Goal: Task Accomplishment & Management: Manage account settings

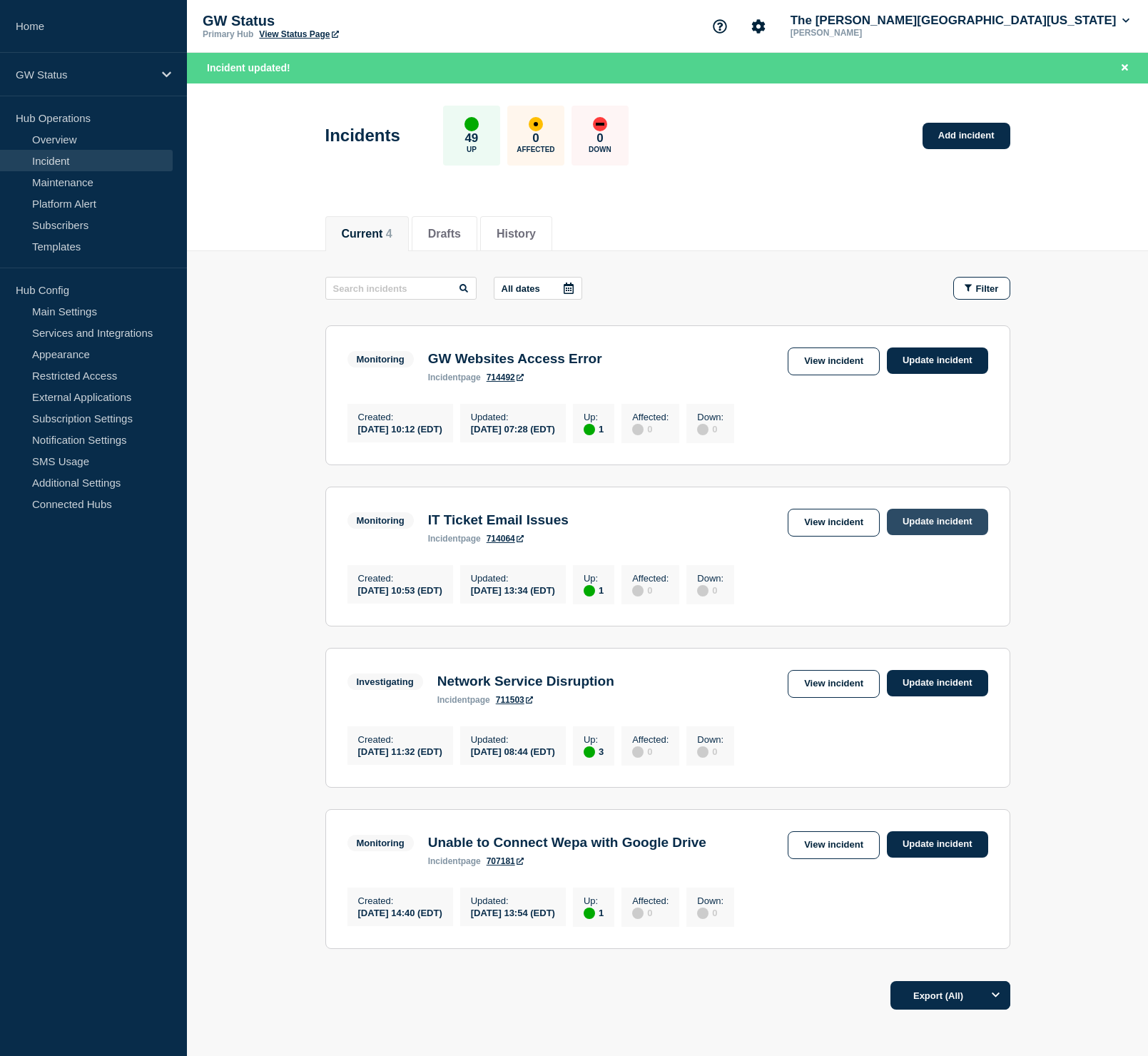
click at [921, 535] on link "Update incident" at bounding box center [938, 521] width 101 height 26
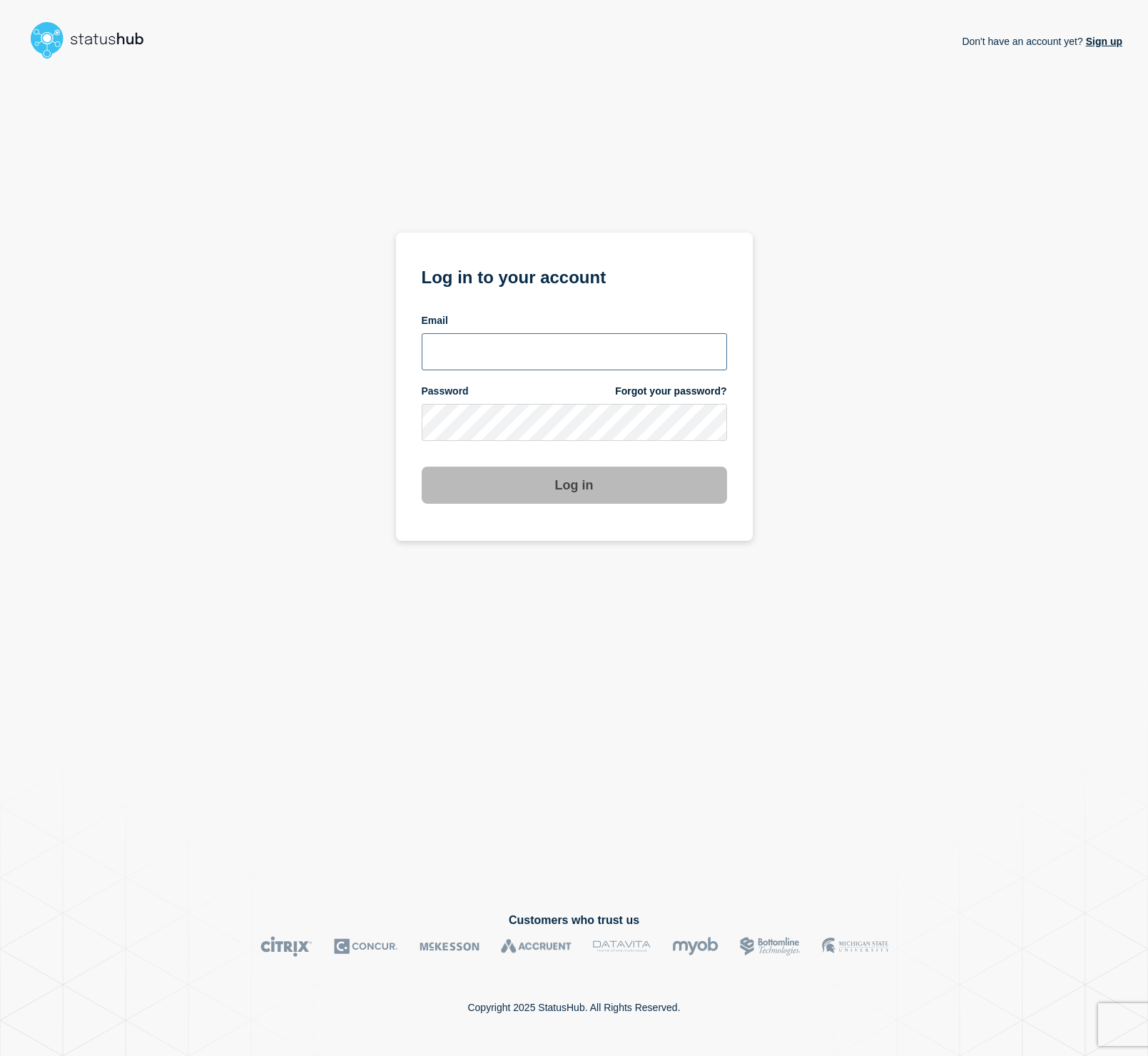
type input "cfoster@gwu.edu"
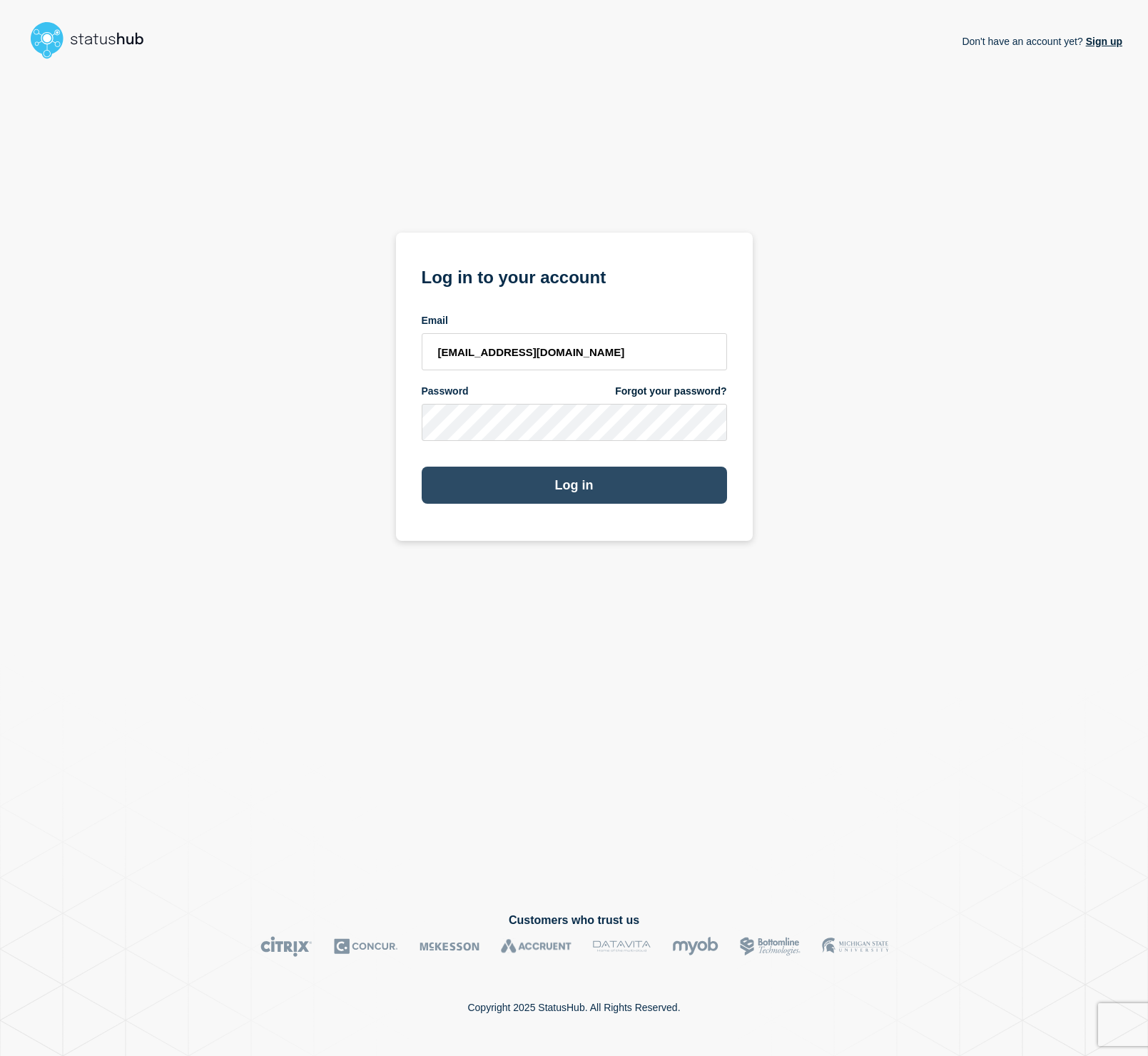
click at [667, 502] on button "Log in" at bounding box center [574, 485] width 306 height 37
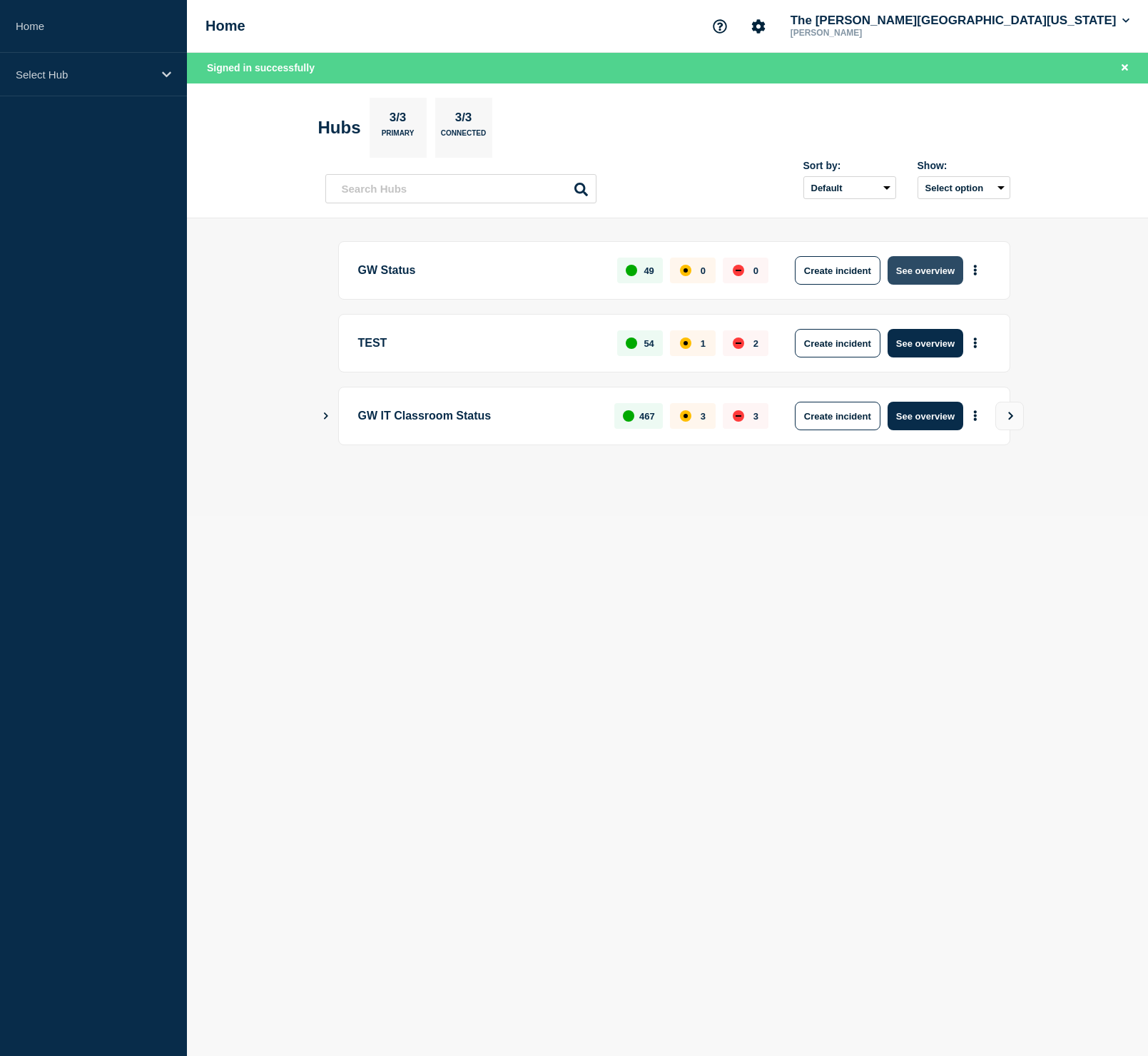
click at [944, 260] on button "See overview" at bounding box center [925, 271] width 76 height 29
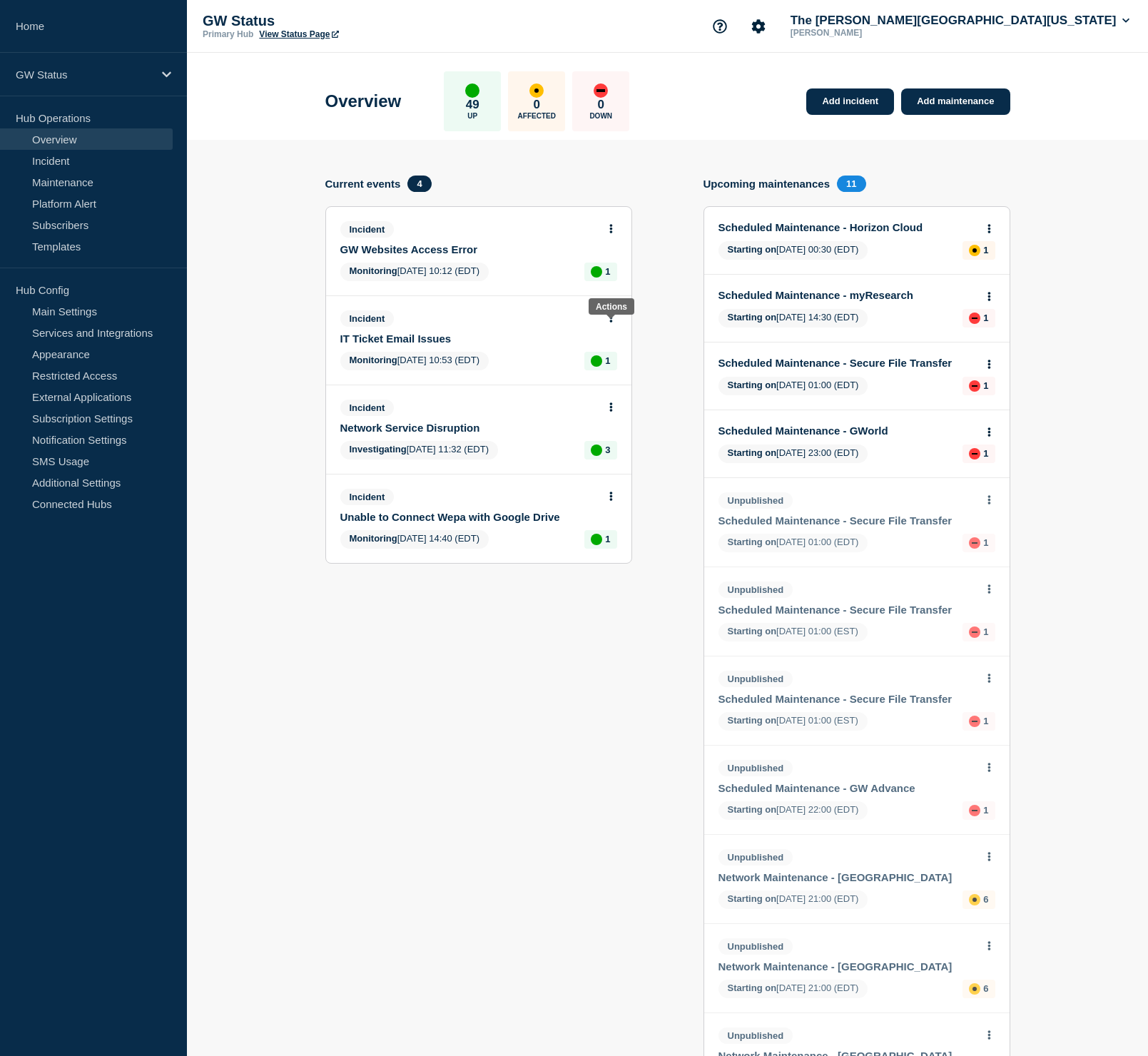
click at [610, 323] on icon at bounding box center [611, 318] width 3 height 9
click at [596, 382] on link "Update incident" at bounding box center [609, 380] width 69 height 11
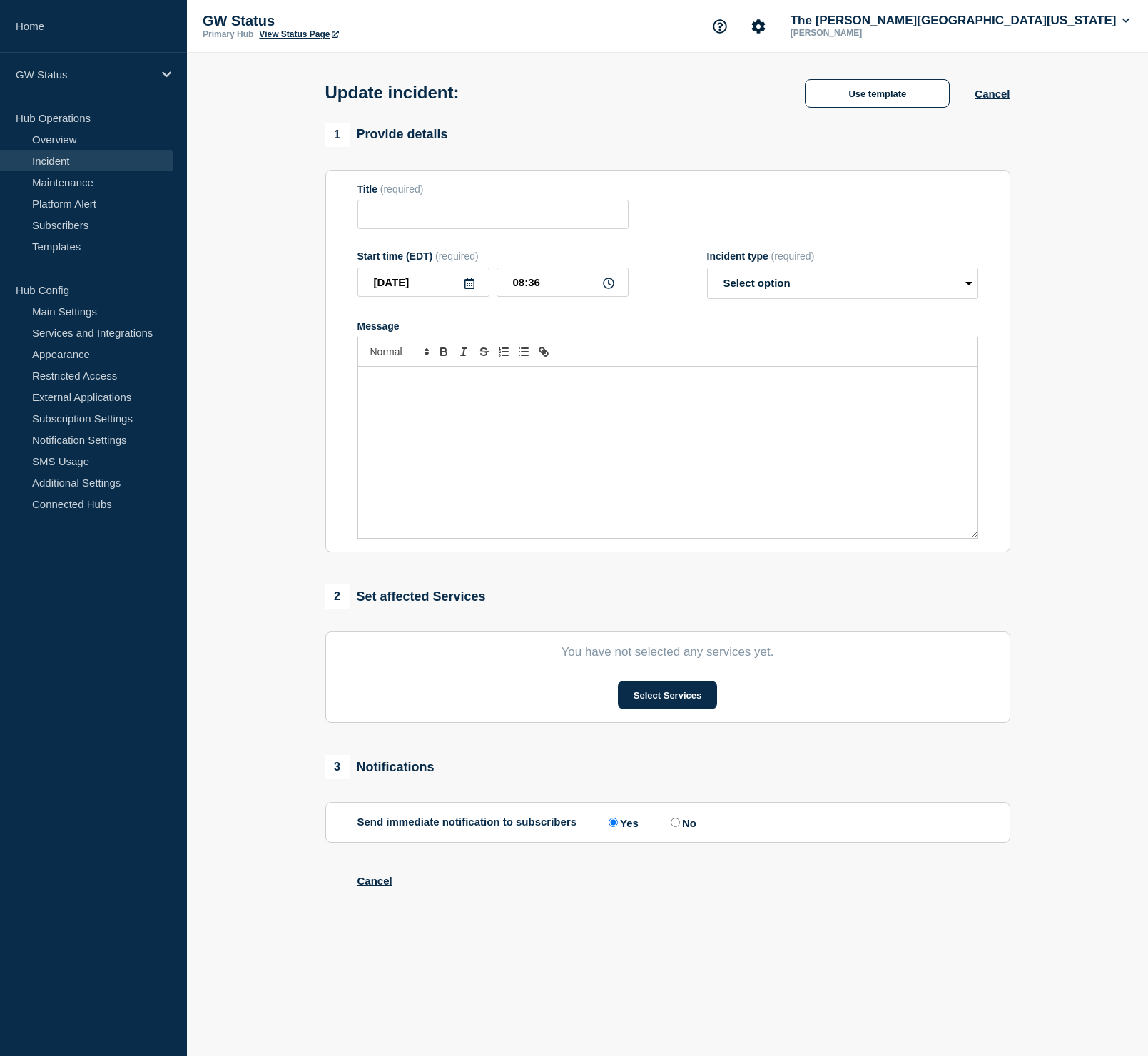
type input "IT Ticket Email Issues"
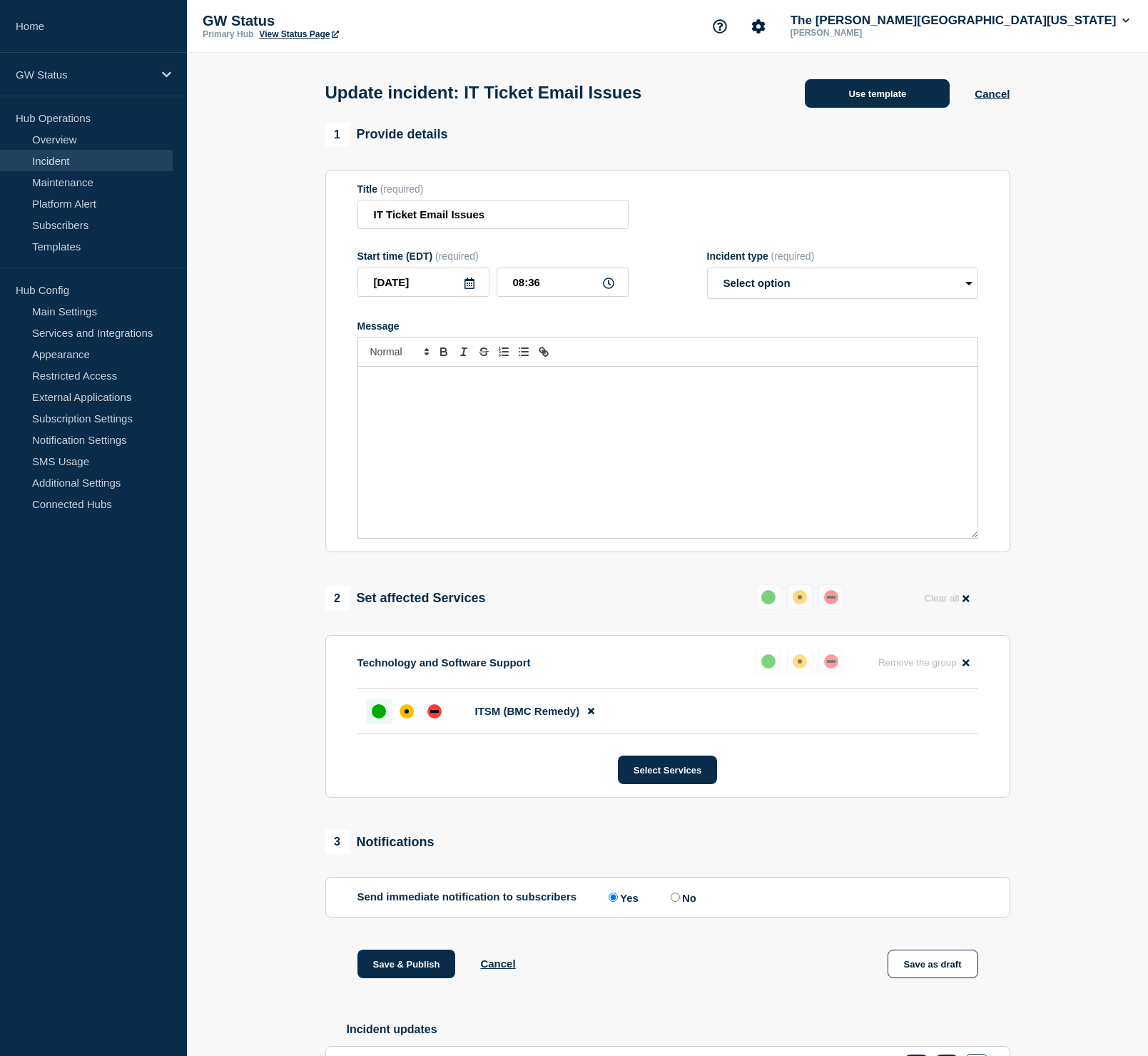
click at [900, 81] on button "Use template" at bounding box center [877, 94] width 145 height 29
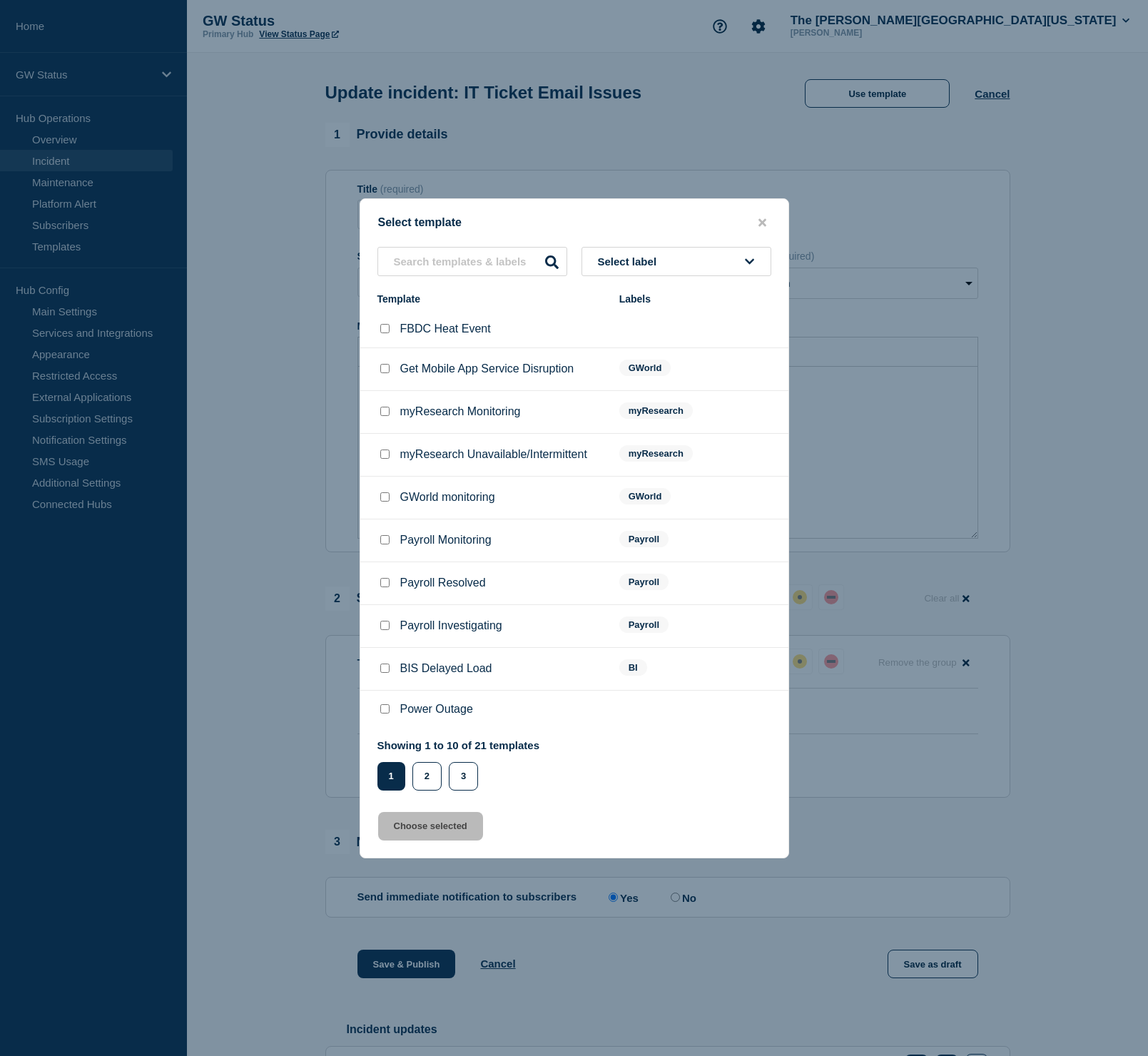
click at [640, 255] on span "Select label" at bounding box center [630, 261] width 65 height 12
click at [643, 330] on button "Generic" at bounding box center [676, 339] width 190 height 29
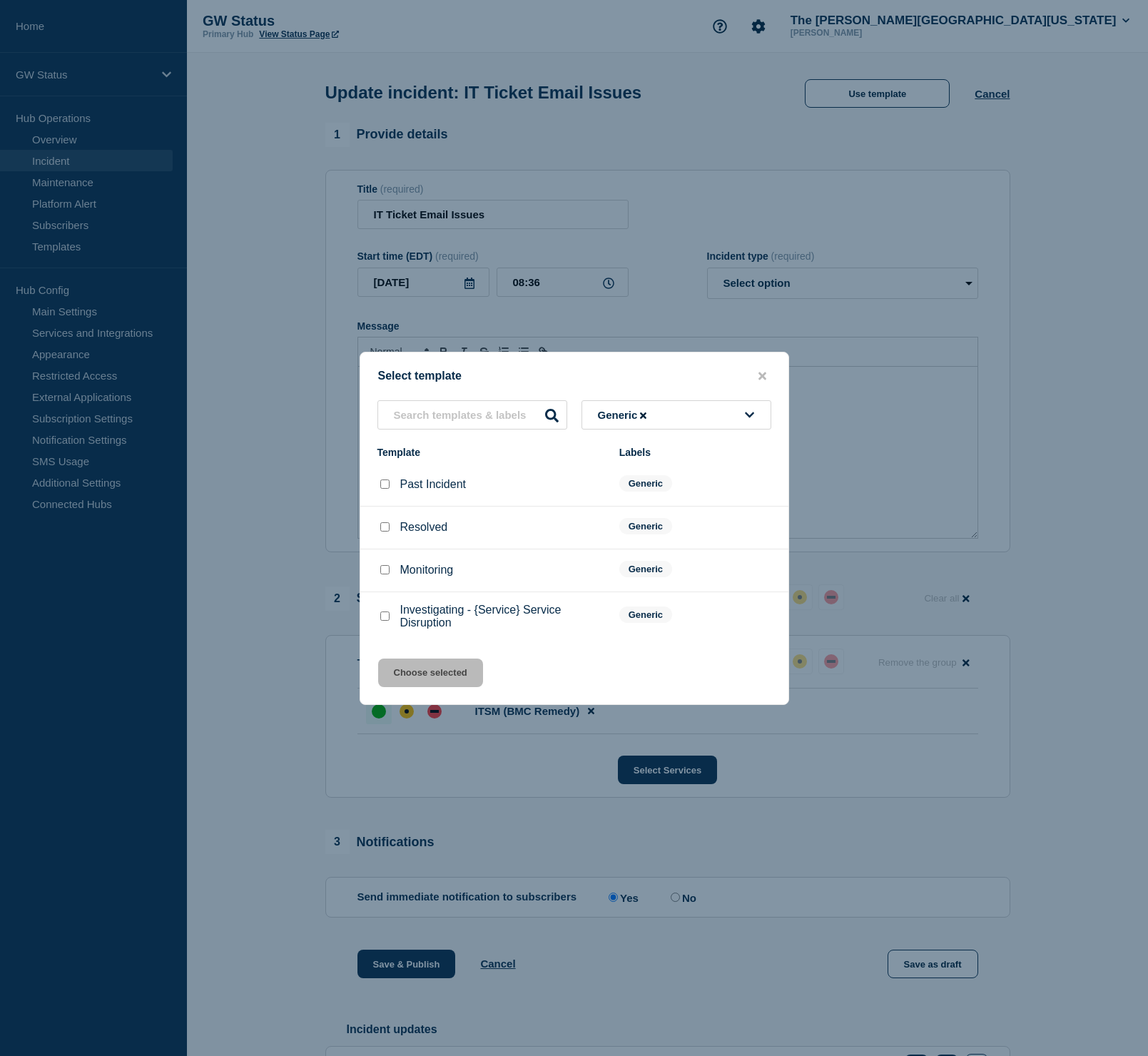
click at [385, 528] on input "Resolved checkbox" at bounding box center [385, 526] width 9 height 9
checkbox input "true"
click at [408, 680] on button "Choose selected" at bounding box center [430, 673] width 105 height 29
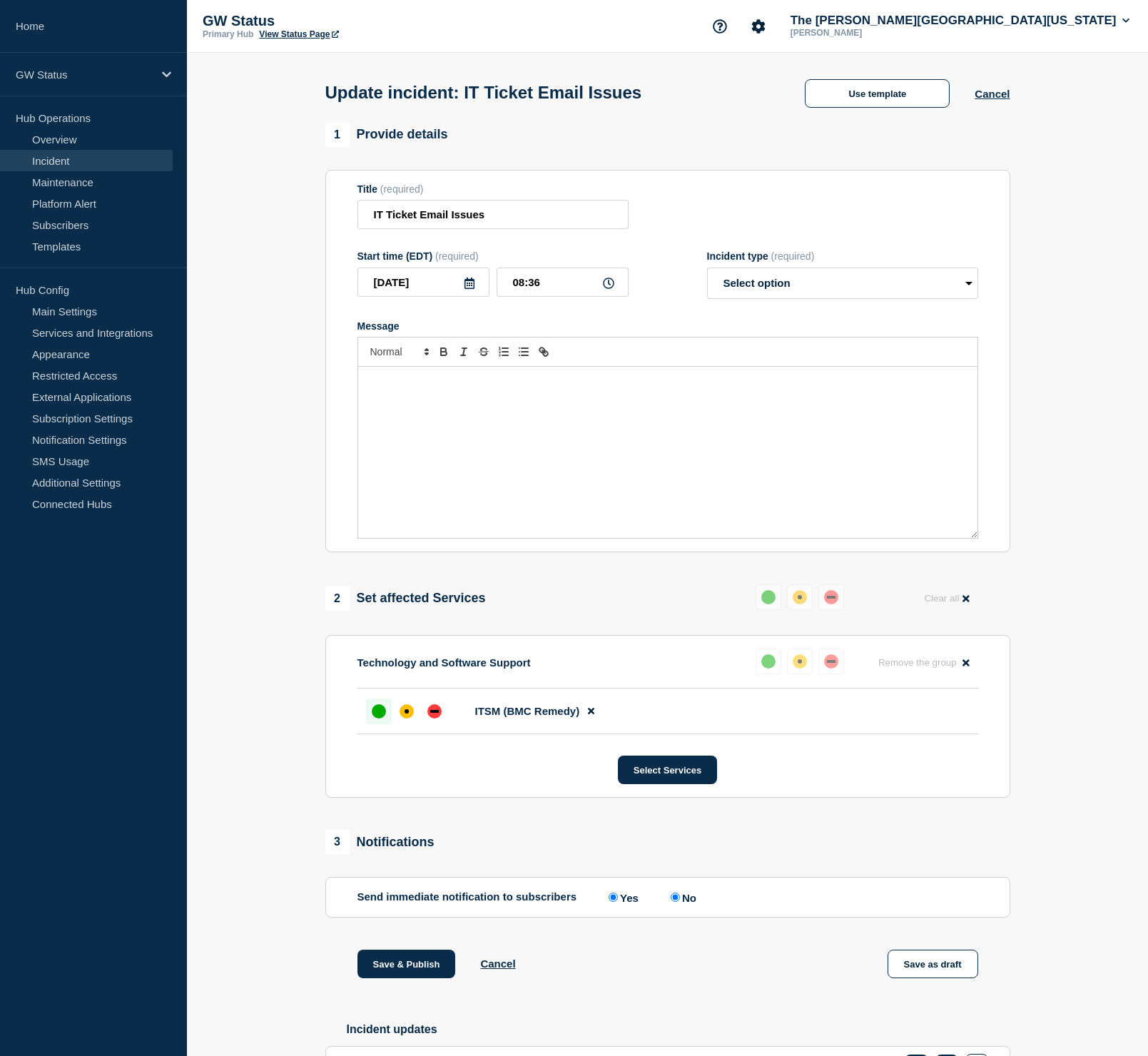
select select "resolved"
radio input "false"
radio input "true"
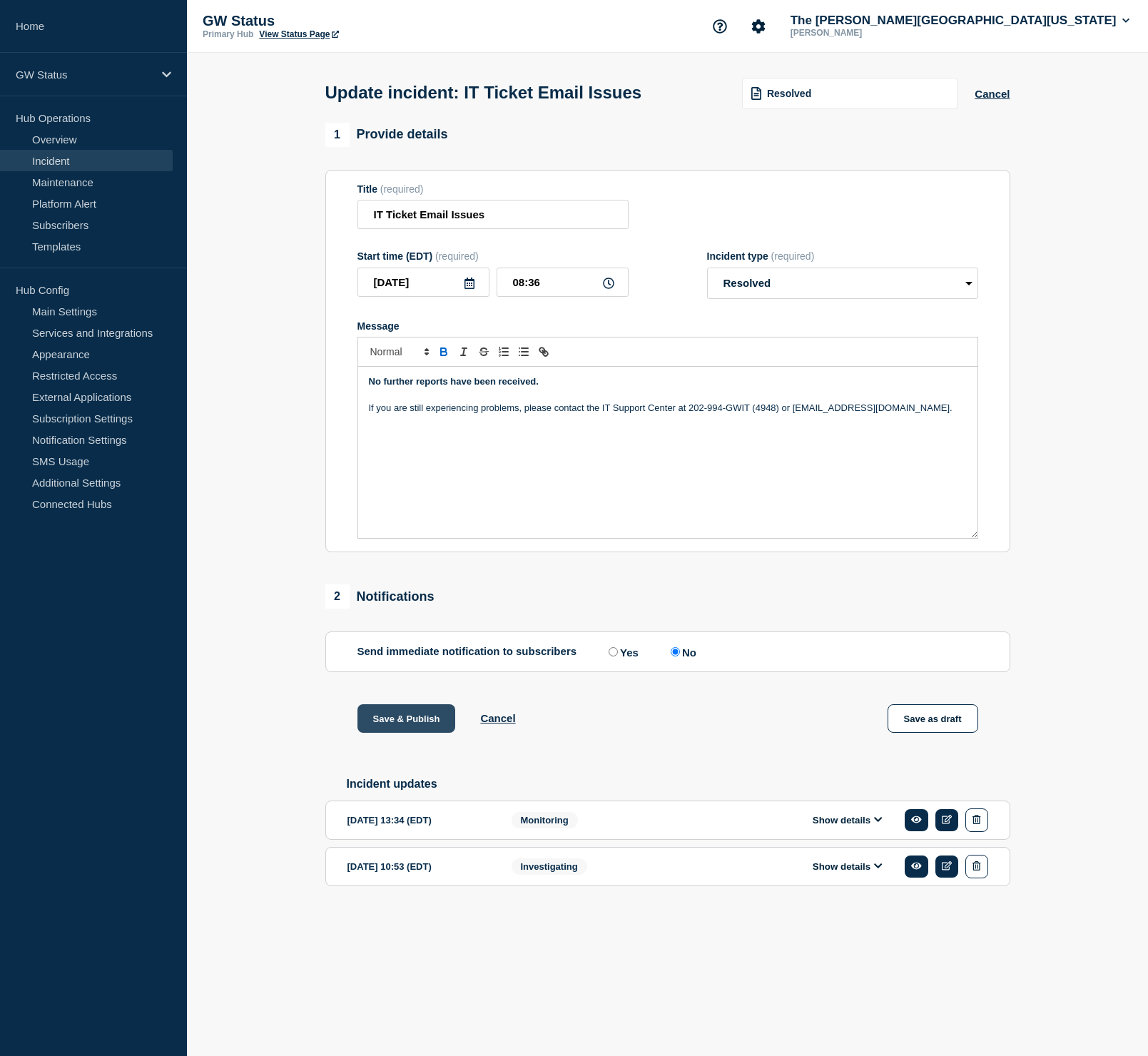
click at [431, 733] on button "Save & Publish" at bounding box center [407, 719] width 99 height 29
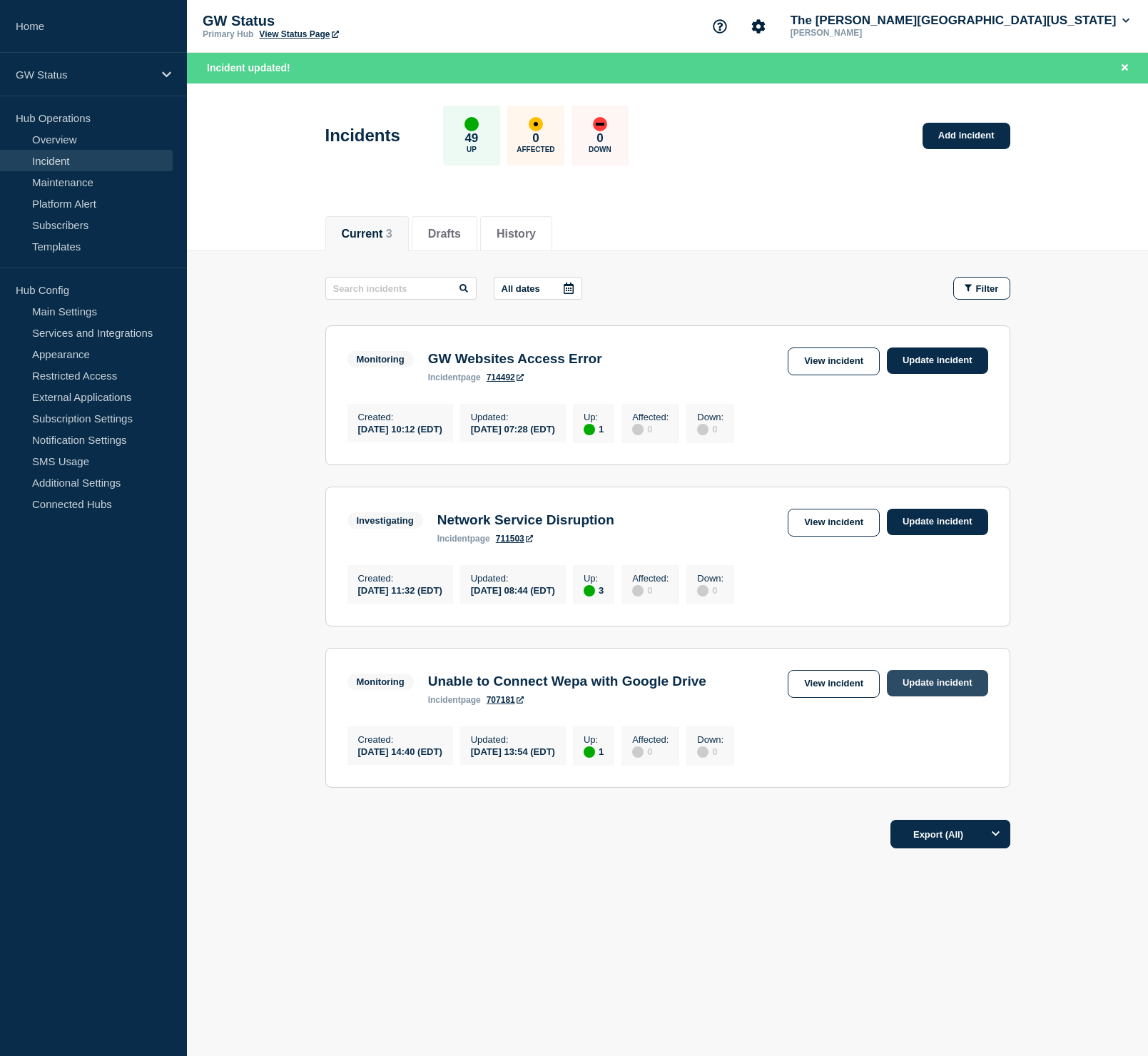
click at [922, 697] on link "Update incident" at bounding box center [938, 683] width 101 height 26
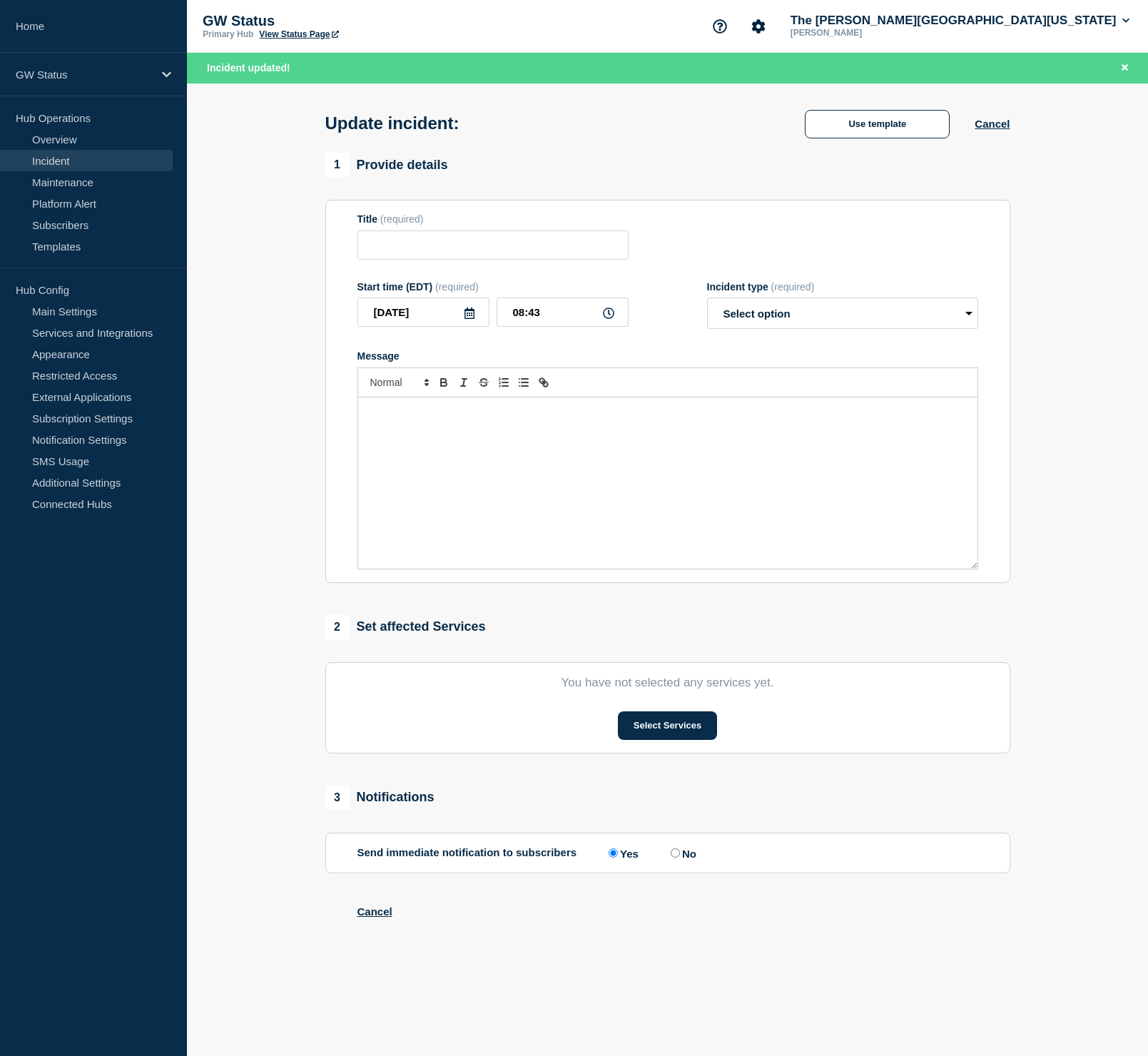
type input "Unable to Connect Wepa with Google Drive"
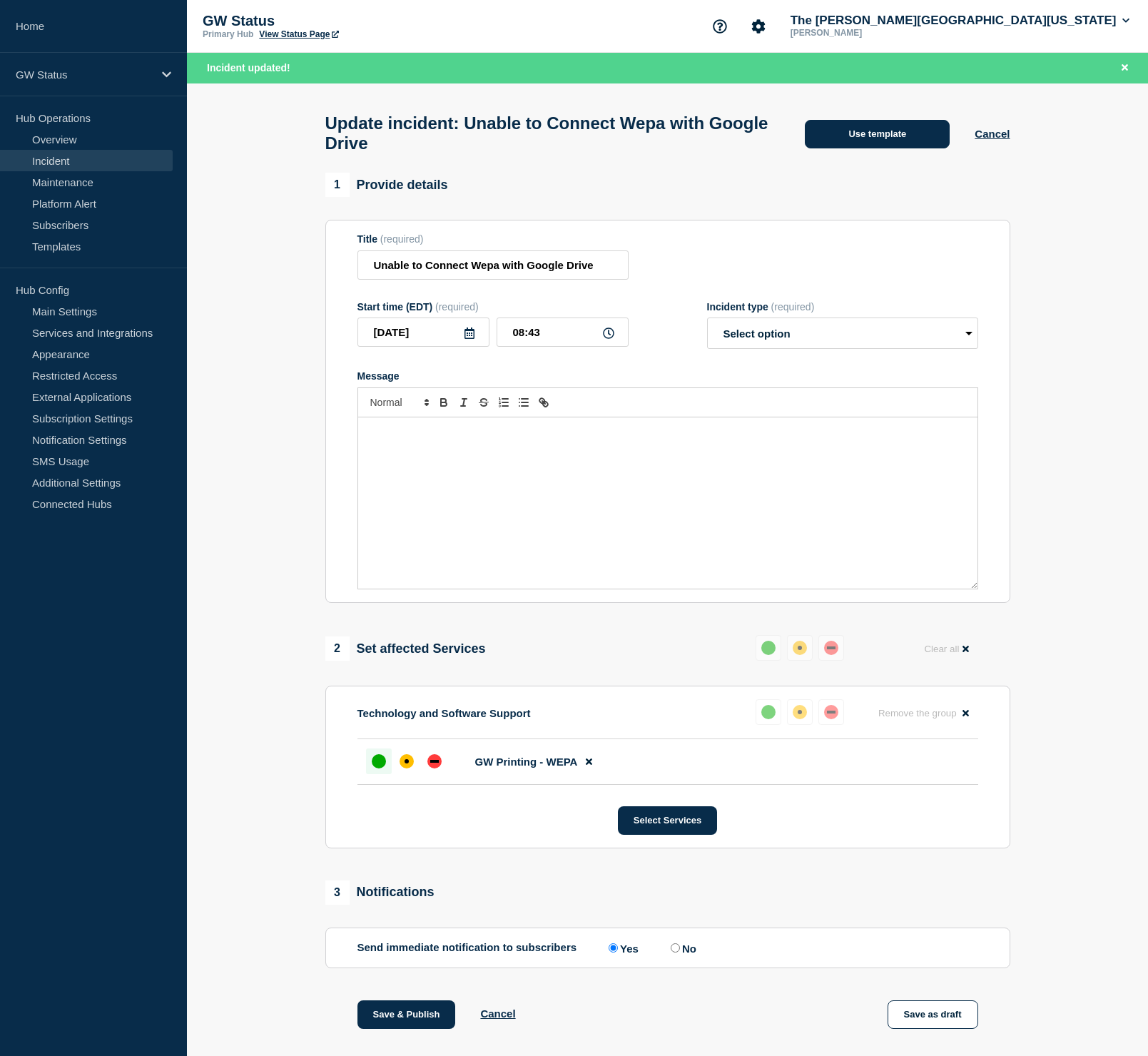
click at [900, 143] on button "Use template" at bounding box center [877, 135] width 145 height 29
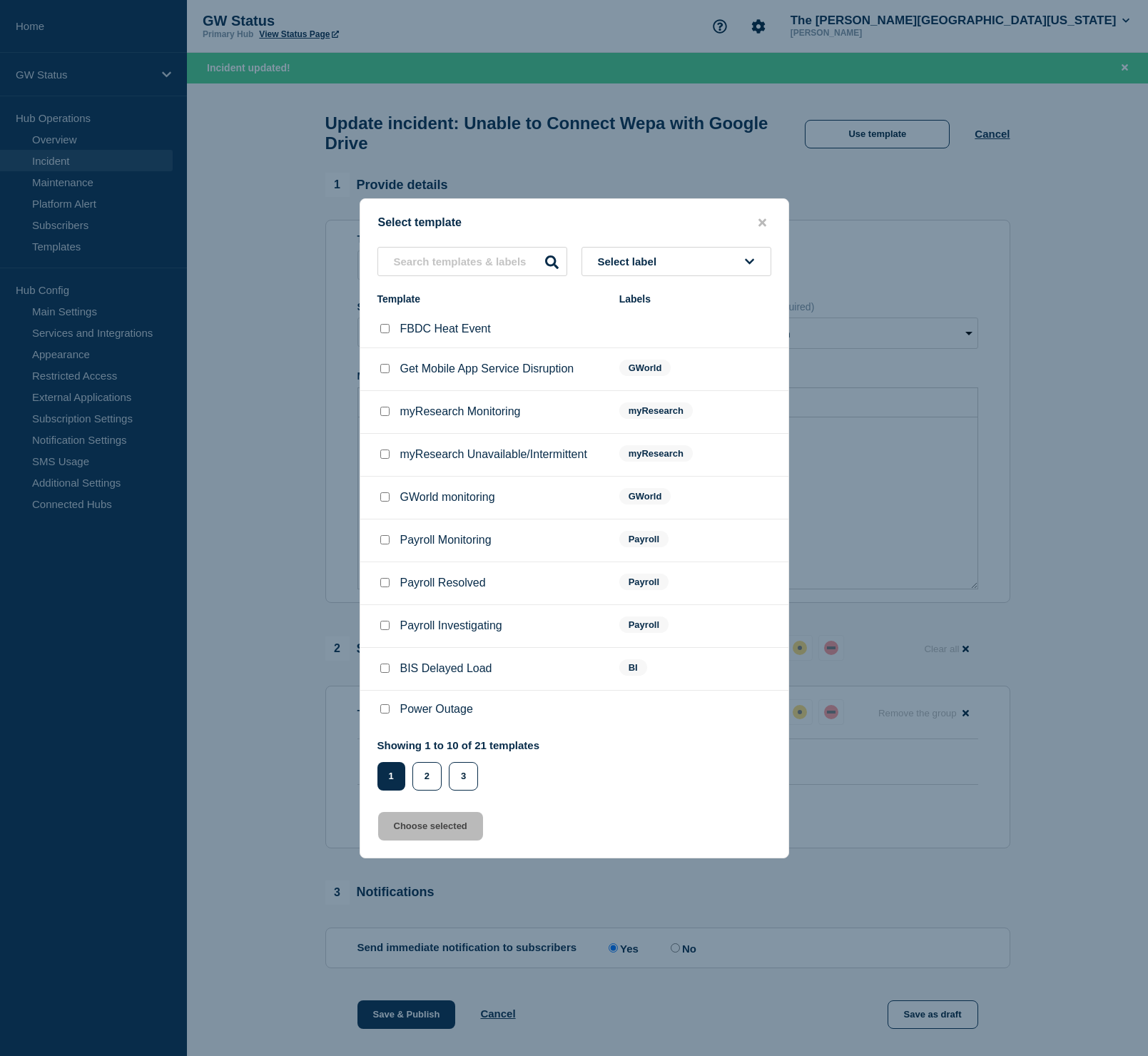
click at [601, 255] on span "Select label" at bounding box center [630, 261] width 65 height 12
click at [631, 337] on button "Generic" at bounding box center [676, 339] width 190 height 29
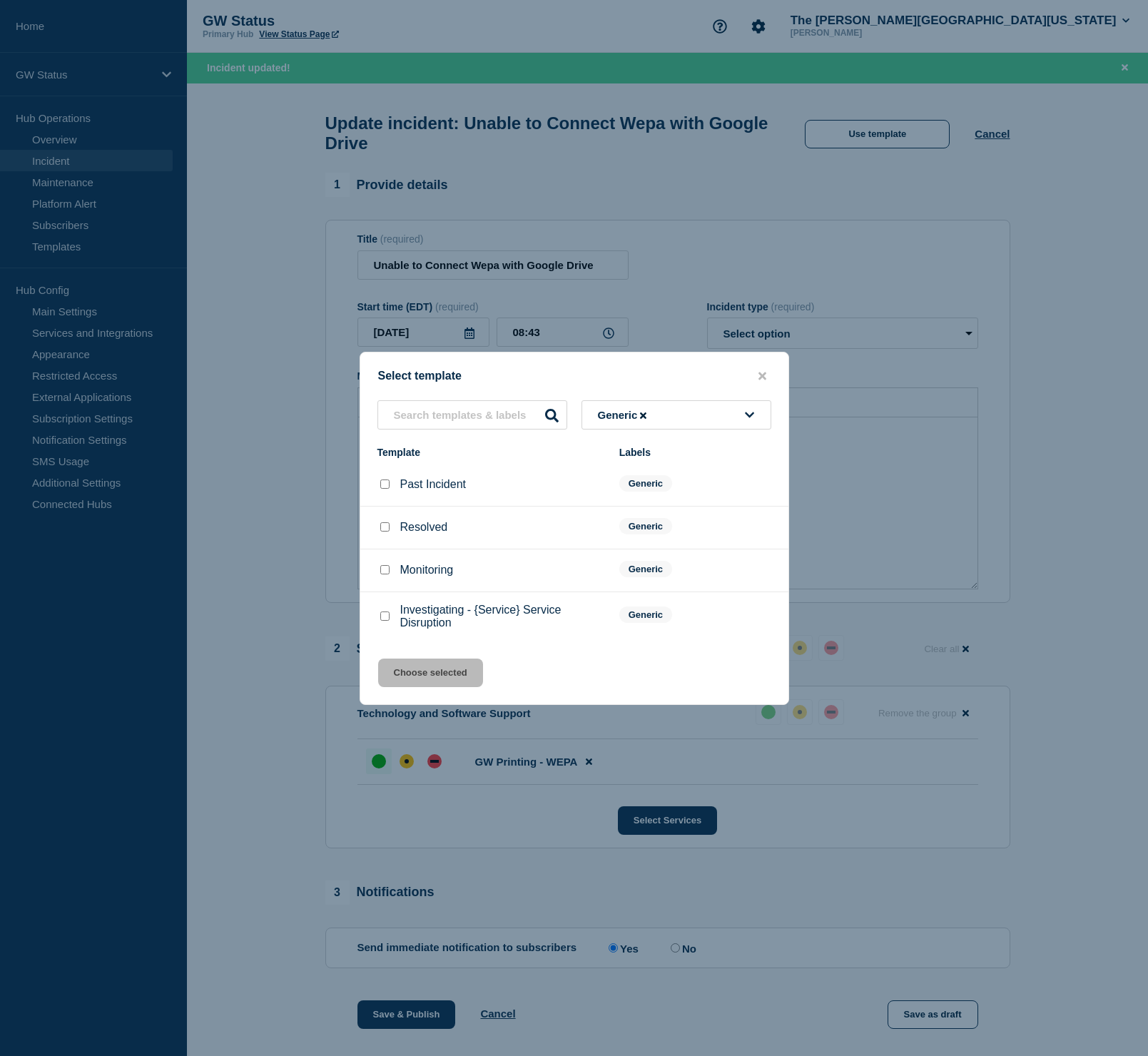
click at [381, 529] on input "Resolved checkbox" at bounding box center [385, 526] width 9 height 9
checkbox input "true"
click at [407, 682] on button "Choose selected" at bounding box center [430, 673] width 105 height 29
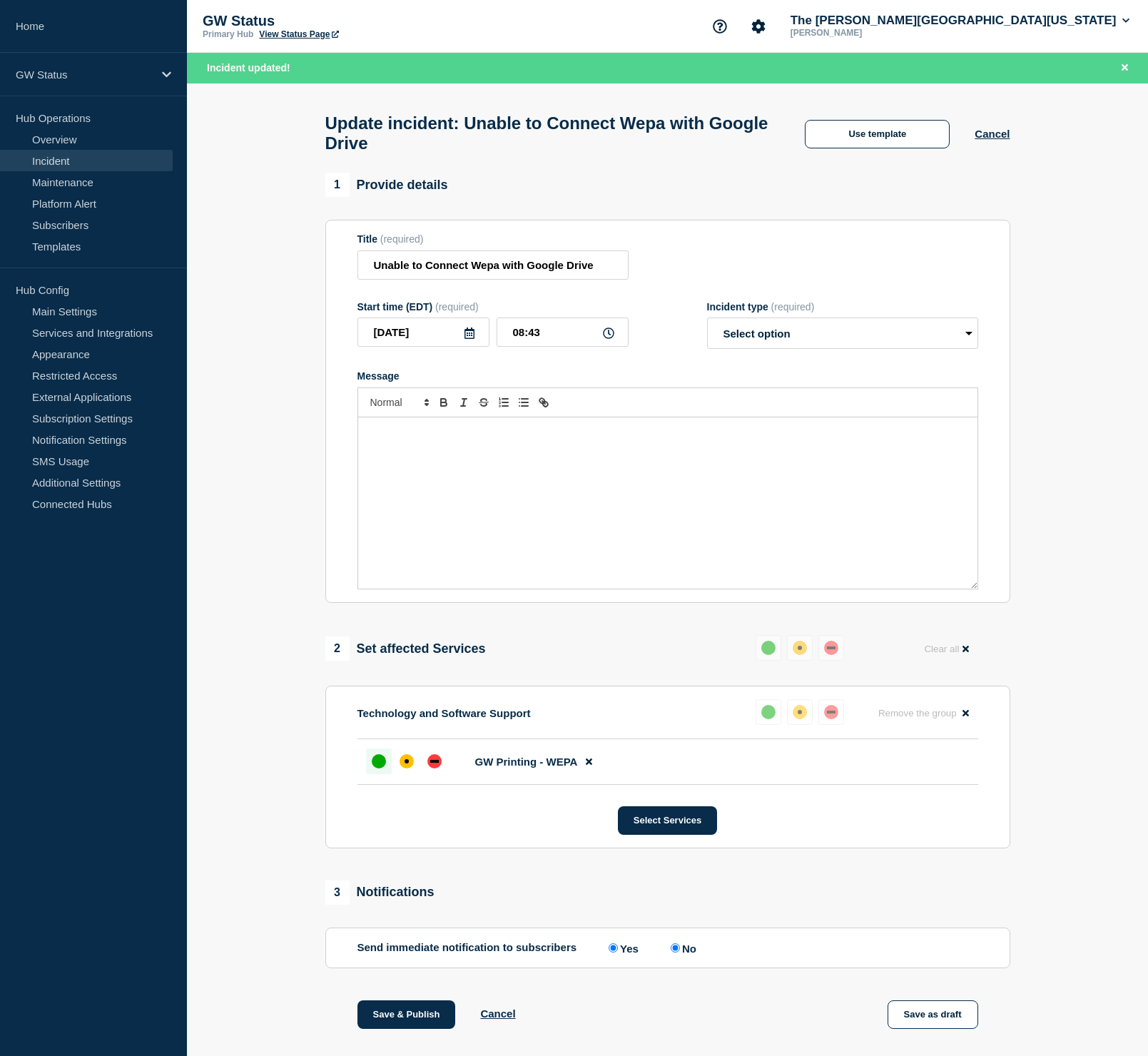
select select "resolved"
radio input "false"
radio input "true"
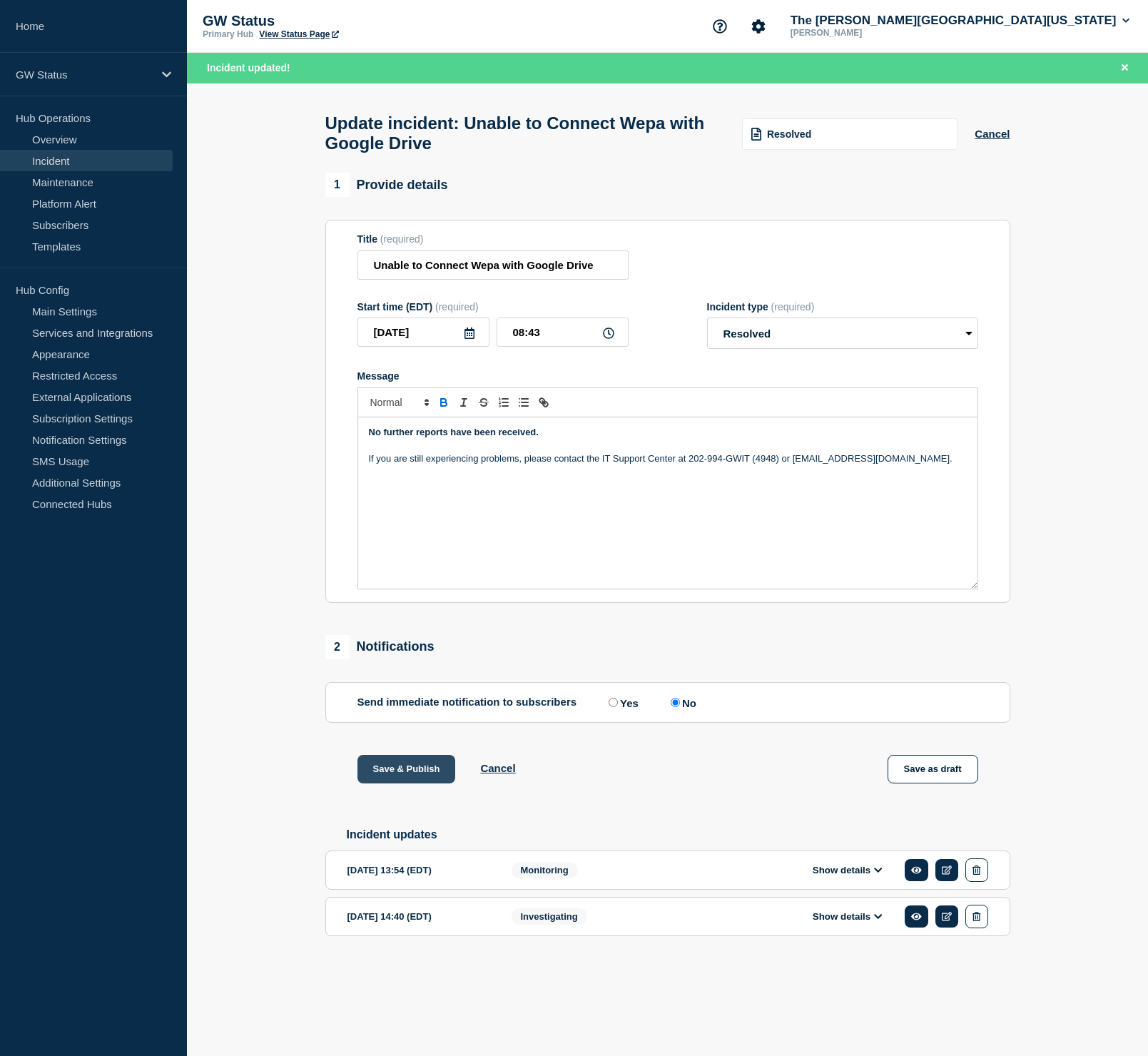
click at [398, 783] on button "Save & Publish" at bounding box center [407, 770] width 99 height 29
